Goal: Book appointment/travel/reservation

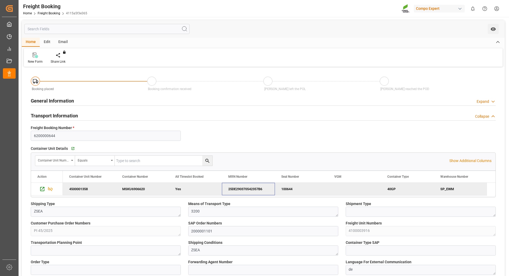
scroll to position [53, 0]
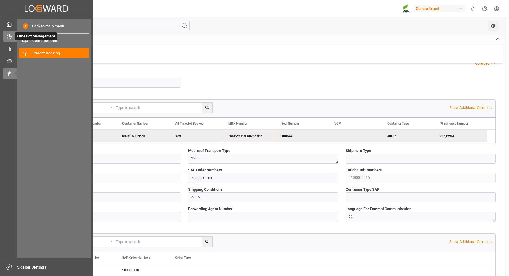
click at [9, 36] on icon at bounding box center [9, 36] width 5 height 5
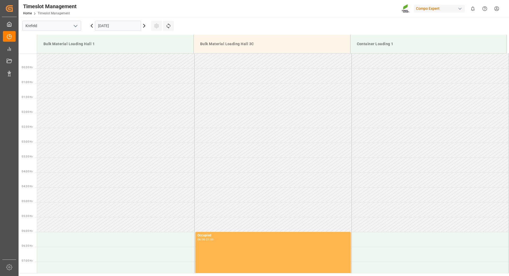
scroll to position [323, 0]
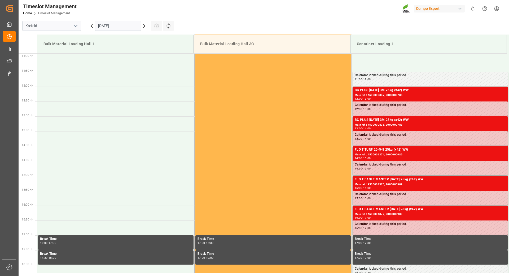
click at [143, 27] on icon at bounding box center [144, 26] width 6 height 6
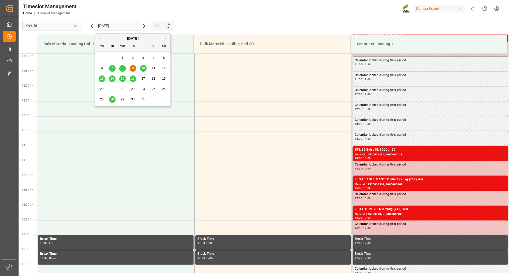
click at [122, 27] on input "[DATE]" at bounding box center [118, 26] width 46 height 10
click at [102, 79] on span "13" at bounding box center [101, 79] width 3 height 4
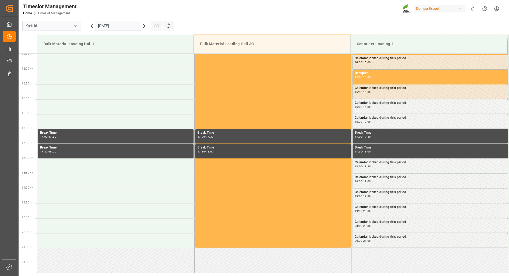
scroll to position [494, 0]
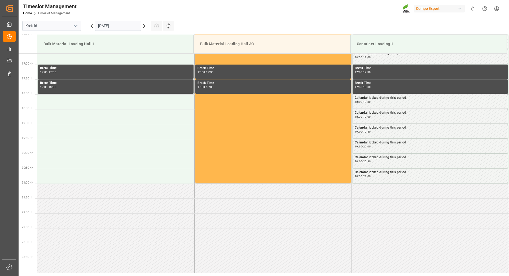
click at [132, 26] on input "[DATE]" at bounding box center [118, 26] width 46 height 10
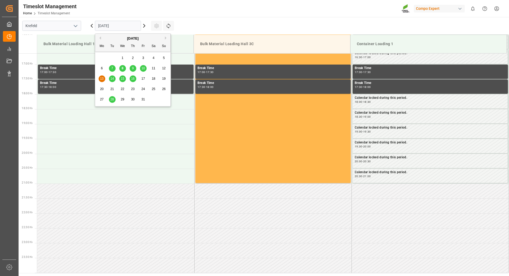
click at [112, 78] on span "14" at bounding box center [111, 79] width 3 height 4
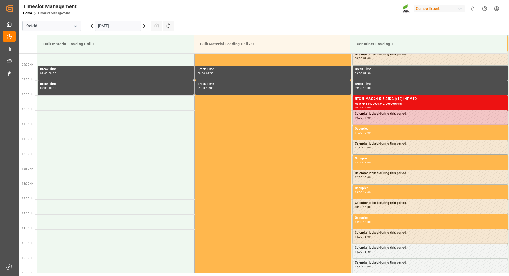
scroll to position [149, 0]
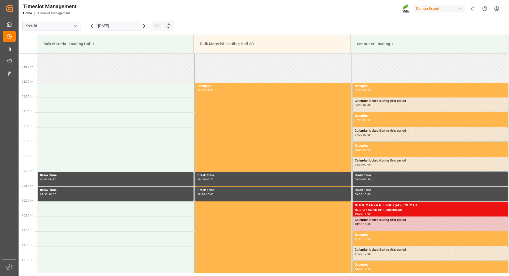
click at [124, 24] on input "[DATE]" at bounding box center [118, 26] width 46 height 10
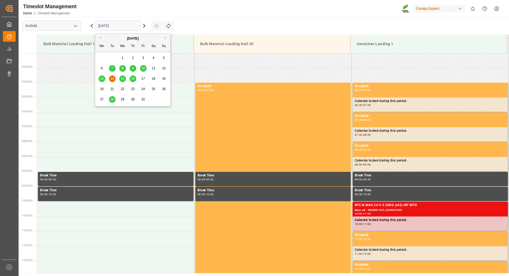
click at [123, 79] on span "15" at bounding box center [122, 79] width 3 height 4
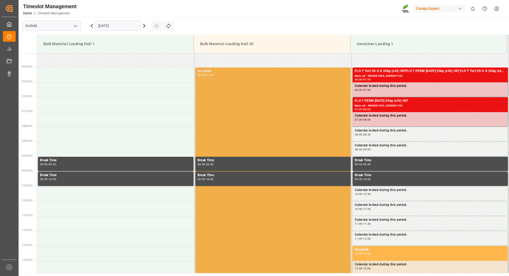
scroll to position [138, 0]
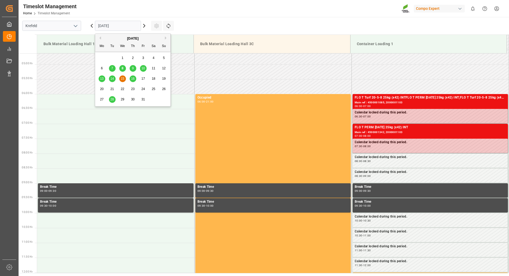
click at [134, 25] on input "[DATE]" at bounding box center [118, 26] width 46 height 10
click at [102, 86] on div "20" at bounding box center [102, 89] width 7 height 6
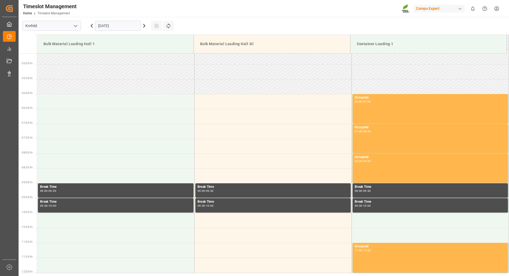
scroll to position [32, 0]
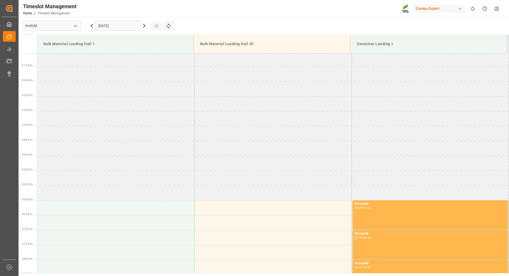
click at [143, 27] on icon at bounding box center [144, 26] width 6 height 6
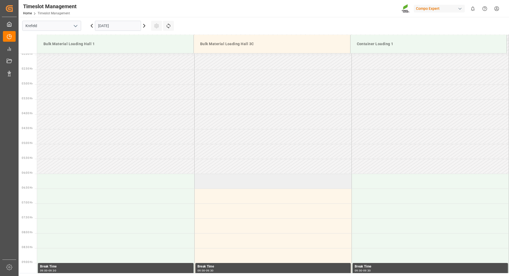
scroll to position [0, 0]
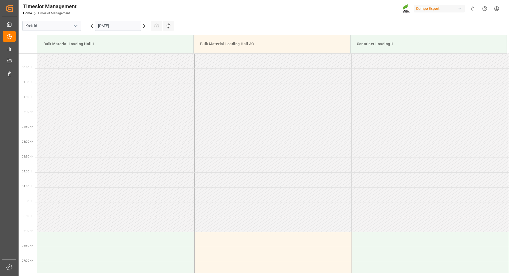
click at [91, 27] on icon at bounding box center [92, 26] width 6 height 6
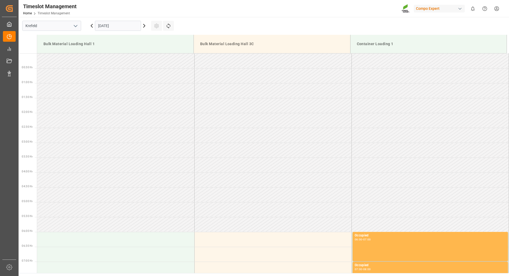
scroll to position [323, 0]
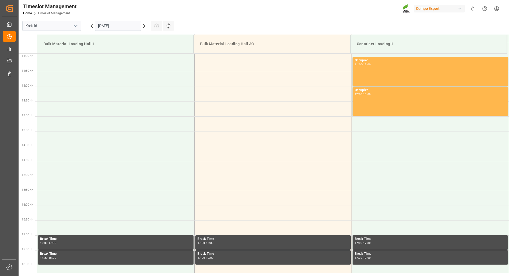
click at [91, 27] on icon at bounding box center [92, 26] width 6 height 6
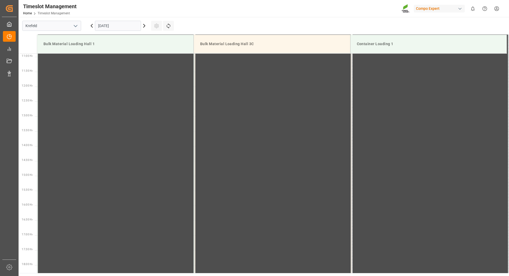
click at [145, 27] on icon at bounding box center [144, 26] width 6 height 6
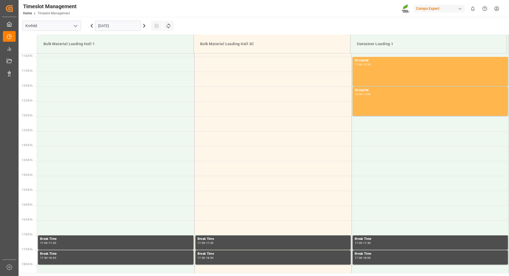
click at [92, 27] on icon at bounding box center [92, 25] width 2 height 3
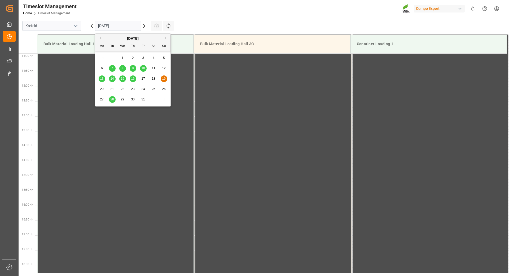
click at [112, 29] on input "[DATE]" at bounding box center [118, 26] width 46 height 10
click at [102, 77] on span "13" at bounding box center [101, 79] width 3 height 4
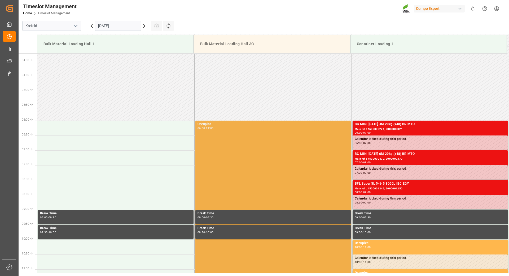
scroll to position [0, 0]
